Goal: Task Accomplishment & Management: Complete application form

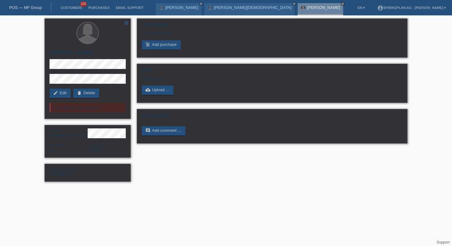
click at [342, 3] on icon "close" at bounding box center [343, 3] width 3 height 3
click at [255, 1] on div "stefanie susewind close Meinrad Abgottspon close" at bounding box center [227, 7] width 142 height 15
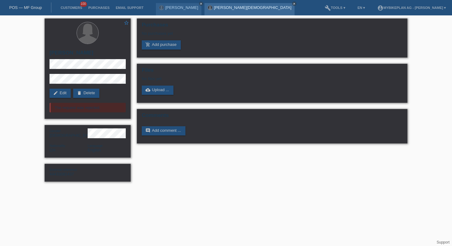
click at [292, 3] on link "close" at bounding box center [294, 4] width 4 height 4
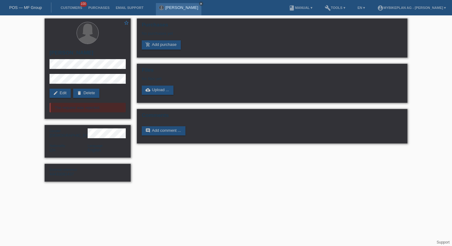
click at [200, 3] on icon "close" at bounding box center [201, 3] width 3 height 3
click at [28, 5] on link "POS — MF Group" at bounding box center [25, 7] width 33 height 5
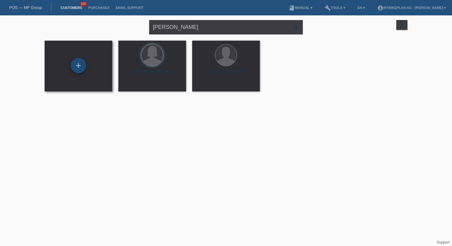
click at [81, 67] on div "+" at bounding box center [78, 65] width 15 height 15
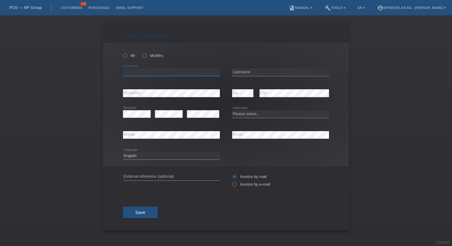
click at [201, 73] on input "text" at bounding box center [171, 72] width 97 height 8
paste input "[PERSON_NAME]"
type input "[PERSON_NAME]"
click at [291, 70] on input "text" at bounding box center [280, 72] width 97 height 8
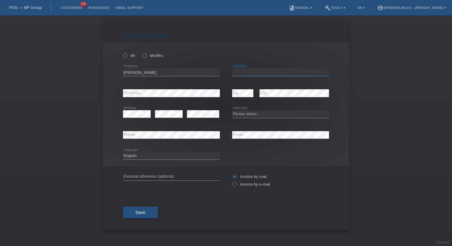
click at [291, 70] on input "text" at bounding box center [280, 72] width 97 height 8
paste input "[PERSON_NAME]"
type input "Filipe"
click at [122, 115] on div "Mr Ms/Mrs Sérgio error Firstname" at bounding box center [226, 104] width 246 height 123
click at [263, 113] on select "Please select... Switzerland Austria Germany Liechtenstein ------------ Afghani…" at bounding box center [280, 113] width 97 height 7
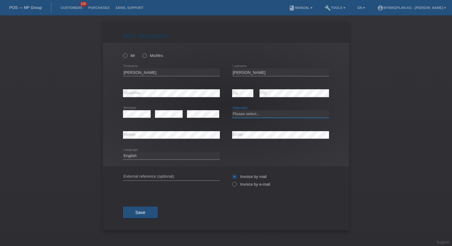
select select "PT"
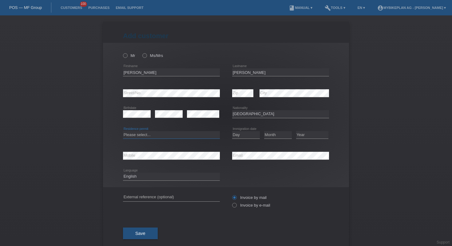
click at [168, 138] on select "Please select... C B B - Refugee status Other" at bounding box center [171, 134] width 97 height 7
select select "B"
click at [236, 135] on select "Day 01 02 03 04 05 06 07 08 09 10 11" at bounding box center [246, 134] width 28 height 7
select select "01"
click at [272, 134] on select "Month 01 02 03 04 05 06 07 08 09 10 11" at bounding box center [278, 134] width 28 height 7
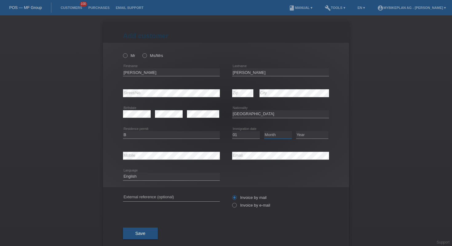
select select "06"
click at [301, 137] on select "Year 2025 2024 2023 2022 2021 2020 2019 2018 2017 2016 2015 2014 2013 2012 2011…" at bounding box center [312, 134] width 32 height 7
select select "2023"
click at [169, 198] on input "text" at bounding box center [171, 198] width 97 height 8
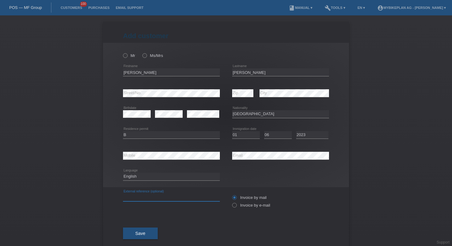
paste input "44390714801"
type input "44390714801"
click at [241, 207] on label "Invoice by e-mail" at bounding box center [251, 205] width 38 height 5
click at [236, 208] on input "Invoice by e-mail" at bounding box center [234, 207] width 4 height 8
radio input "true"
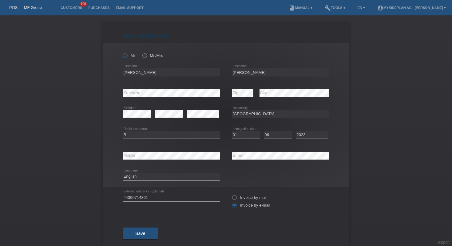
click at [126, 56] on label "Mr" at bounding box center [129, 55] width 12 height 5
click at [126, 56] on input "Mr" at bounding box center [125, 55] width 4 height 4
radio input "true"
click at [143, 237] on button "Save" at bounding box center [140, 233] width 35 height 12
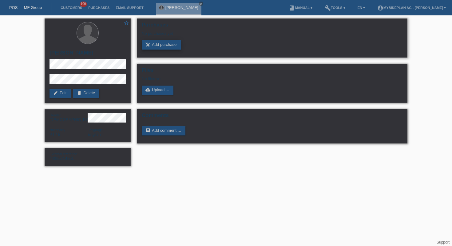
click at [163, 43] on link "add_shopping_cart Add purchase" at bounding box center [161, 44] width 39 height 9
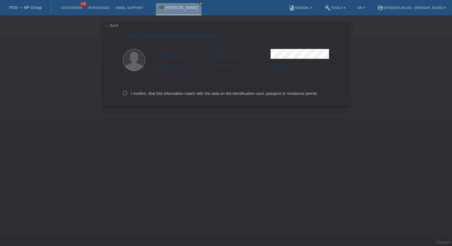
click at [176, 92] on div "I confirm, that this information match with the data on the identification card…" at bounding box center [226, 92] width 206 height 27
click at [176, 95] on label "I confirm, that this information match with the data on the identification card…" at bounding box center [220, 93] width 195 height 5
click at [127, 95] on input "I confirm, that this information match with the data on the identification card…" at bounding box center [125, 93] width 4 height 4
checkbox input "true"
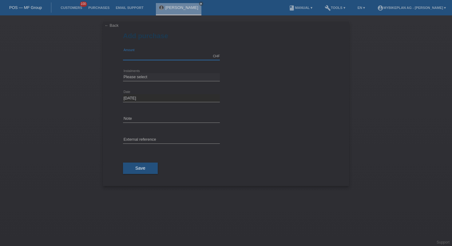
click at [139, 57] on input "text" at bounding box center [171, 56] width 97 height 8
type input "8200.00"
click at [164, 79] on select "Please select 6 instalments 12 instalments 18 instalments 24 instalments 36 ins…" at bounding box center [171, 76] width 97 height 7
select select "487"
click at [160, 139] on input "text" at bounding box center [171, 140] width 97 height 8
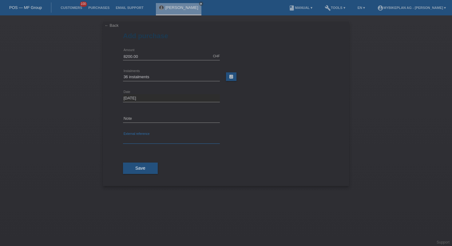
paste input "44390714801"
type input "44390714801"
click at [149, 163] on button "Save" at bounding box center [140, 169] width 35 height 12
